Goal: Find specific page/section: Find specific page/section

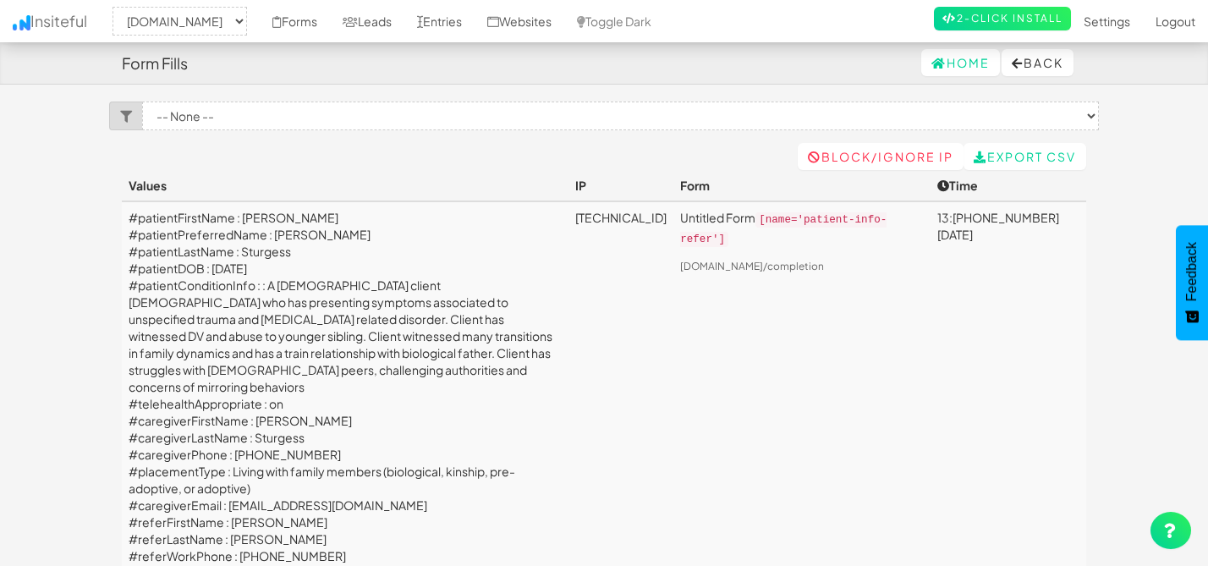
select select "2385"
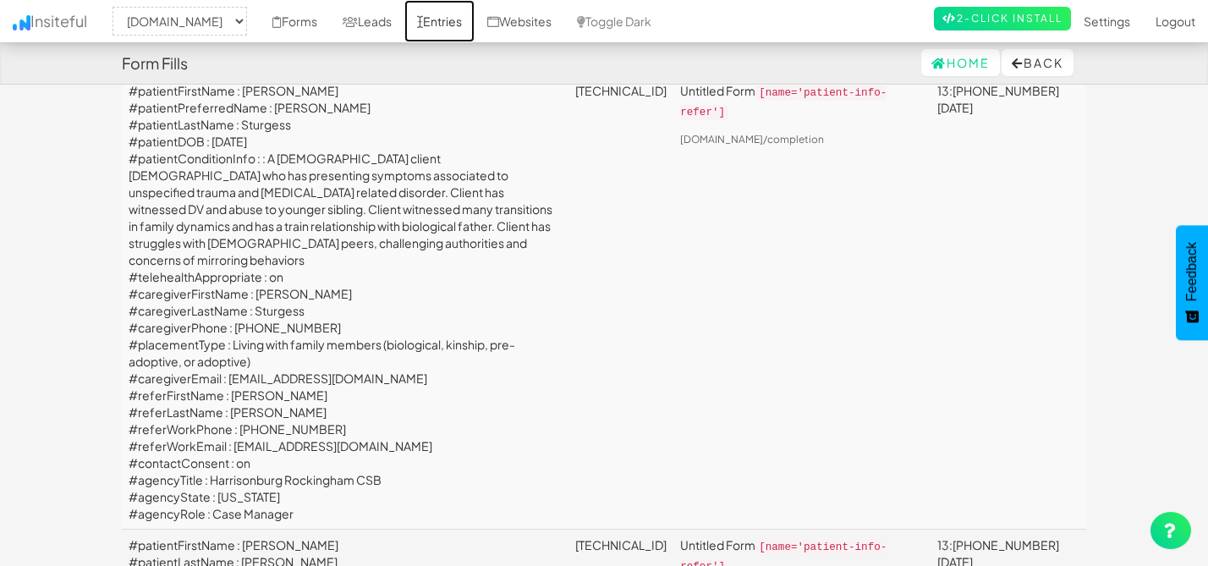
click at [474, 10] on link "Entries" at bounding box center [439, 21] width 70 height 42
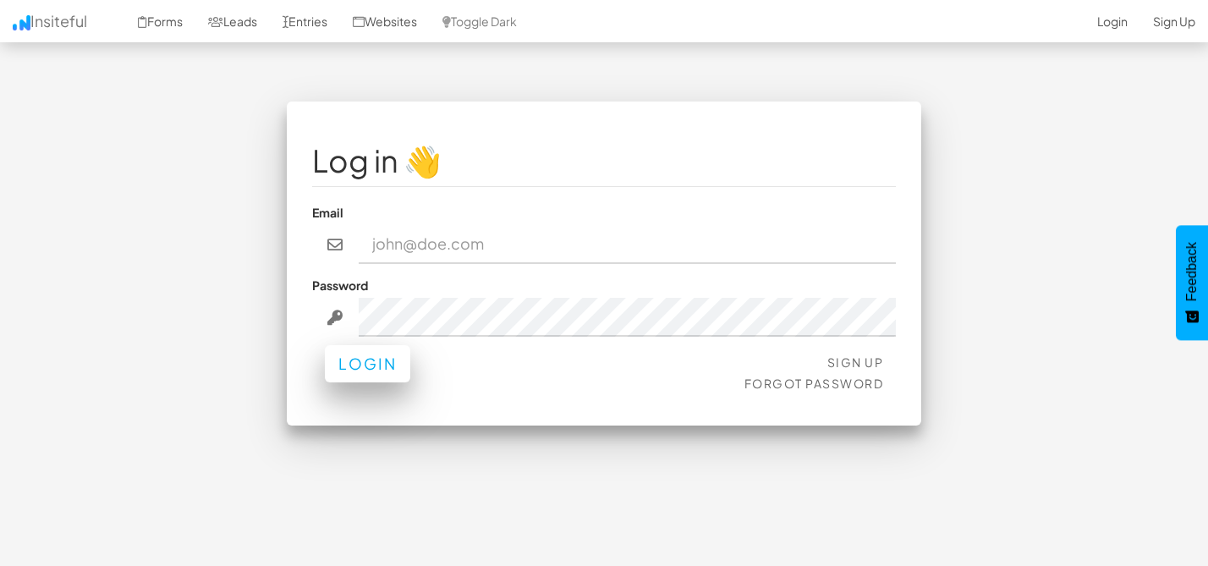
type input "[EMAIL_ADDRESS][DOMAIN_NAME]"
click at [370, 368] on button "Login" at bounding box center [367, 363] width 85 height 37
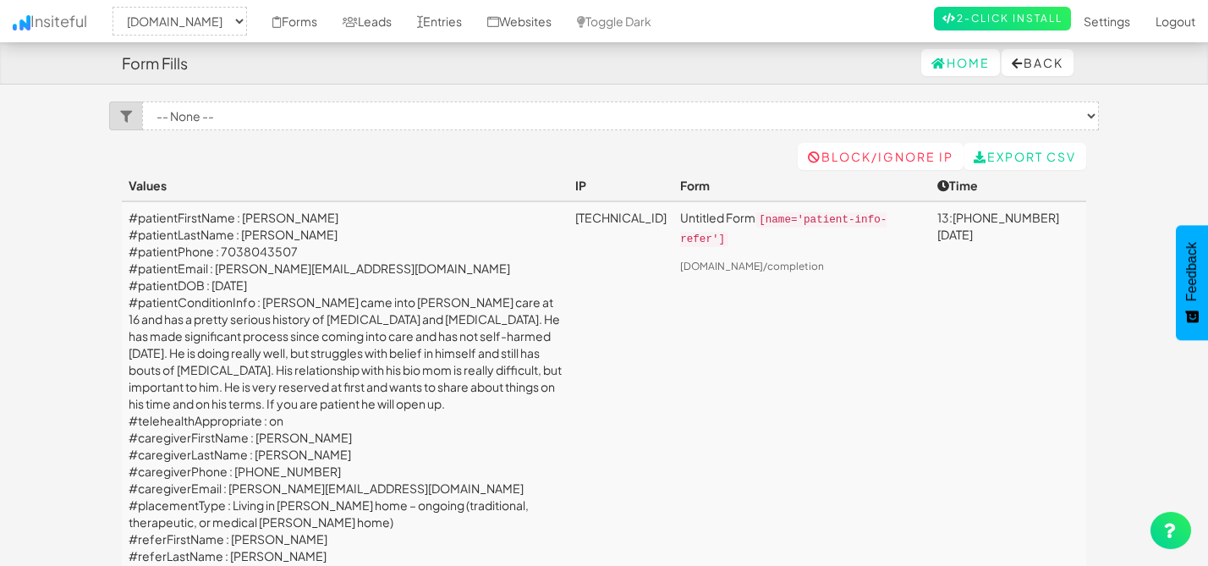
select select "2385"
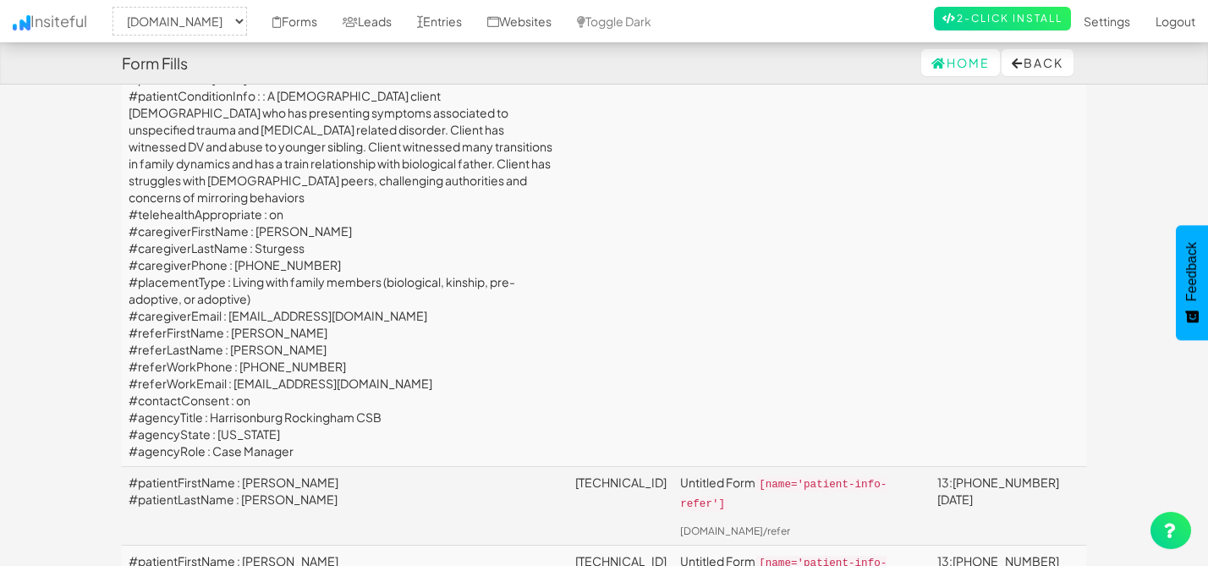
scroll to position [1903, 0]
